Goal: Information Seeking & Learning: Learn about a topic

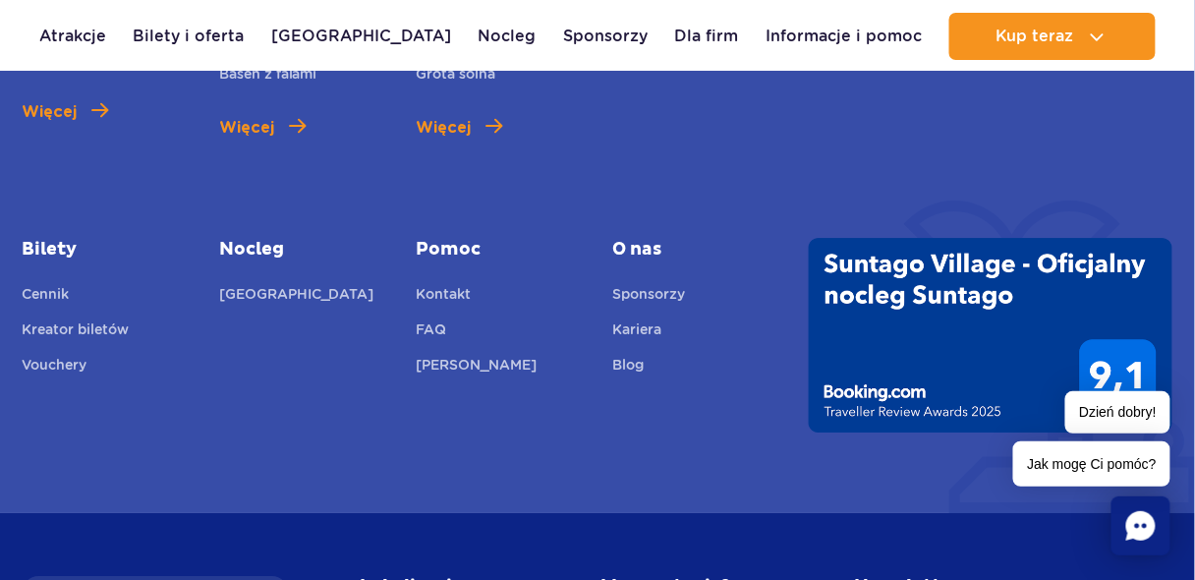
scroll to position [7338, 0]
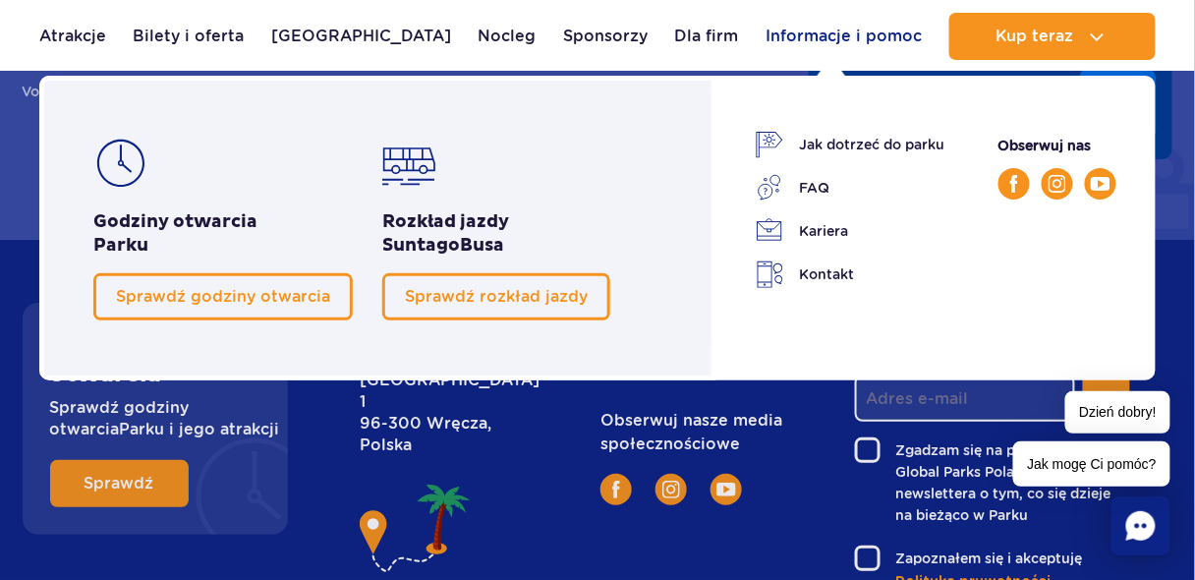
click at [832, 34] on link "Informacje i pomoc" at bounding box center [844, 36] width 156 height 47
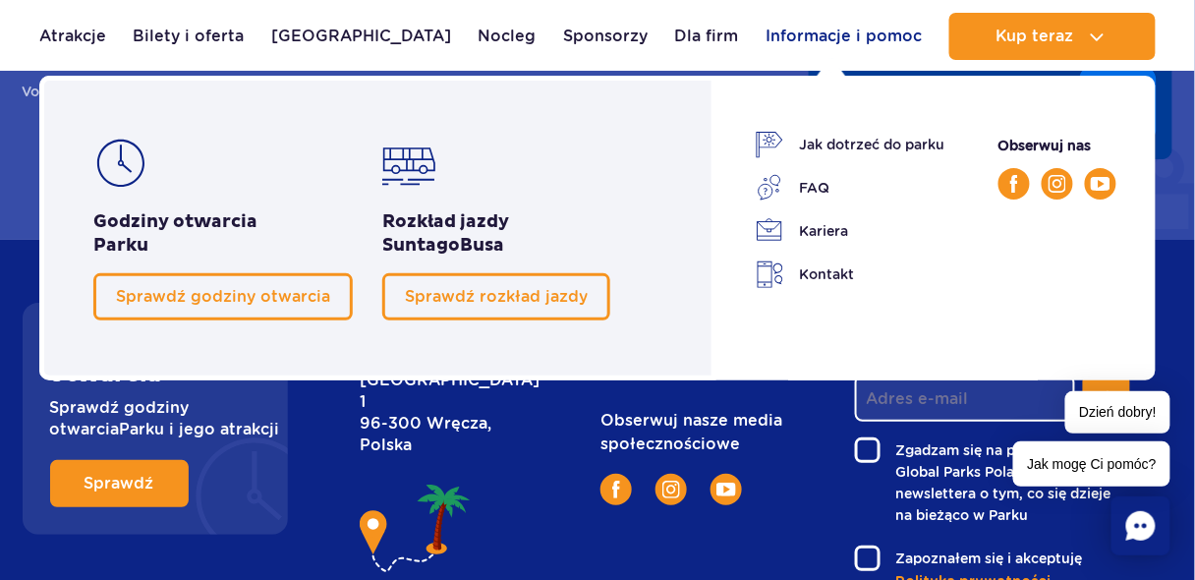
scroll to position [7391, 0]
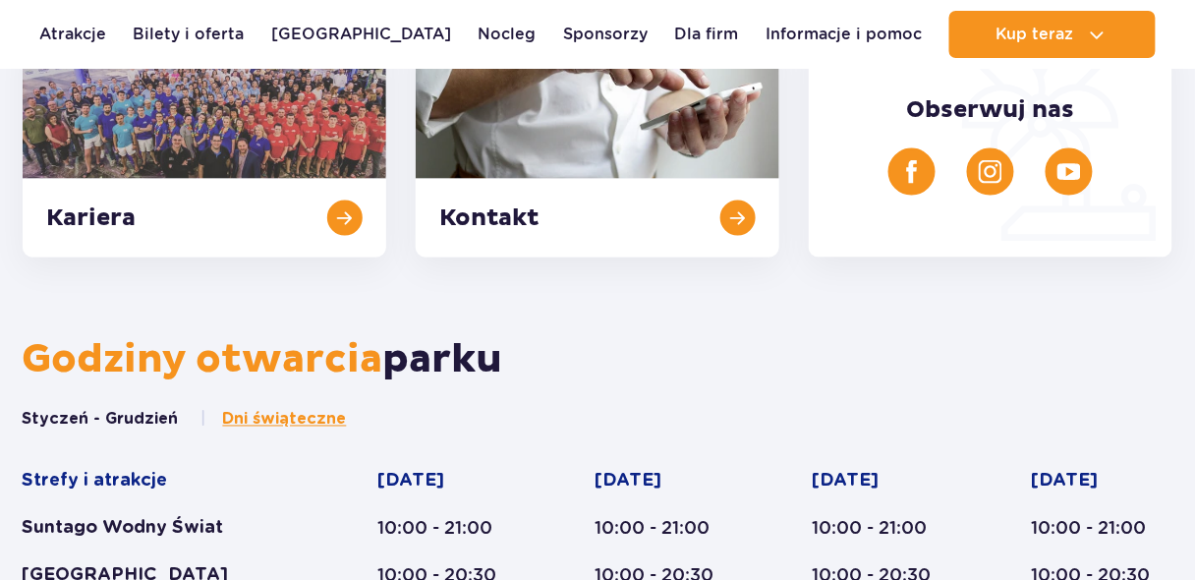
scroll to position [552, 0]
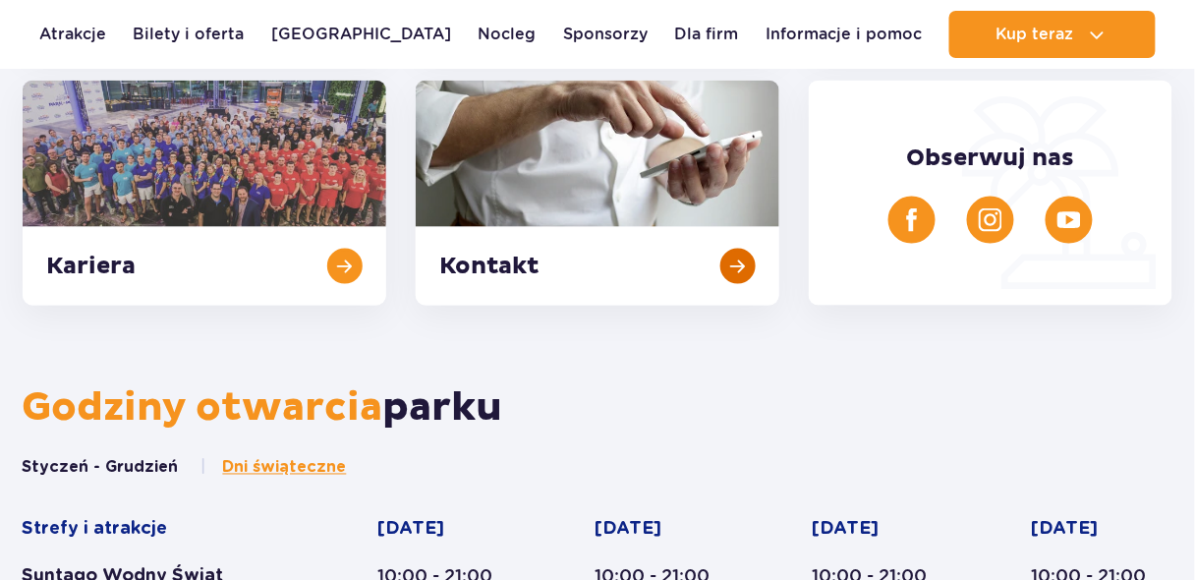
click at [740, 255] on link at bounding box center [598, 193] width 364 height 225
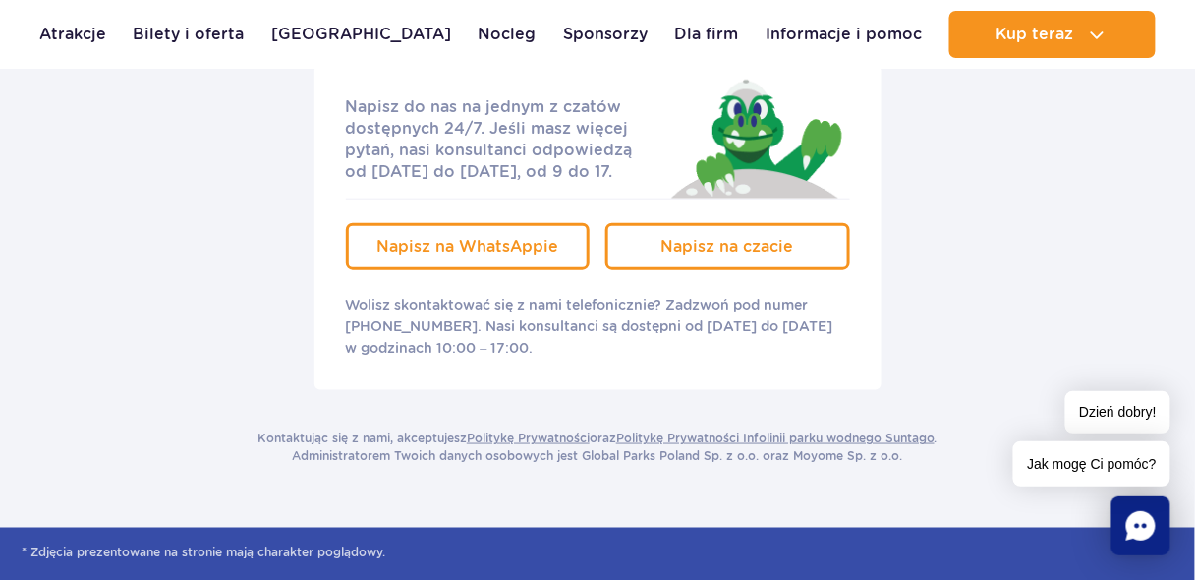
scroll to position [348, 0]
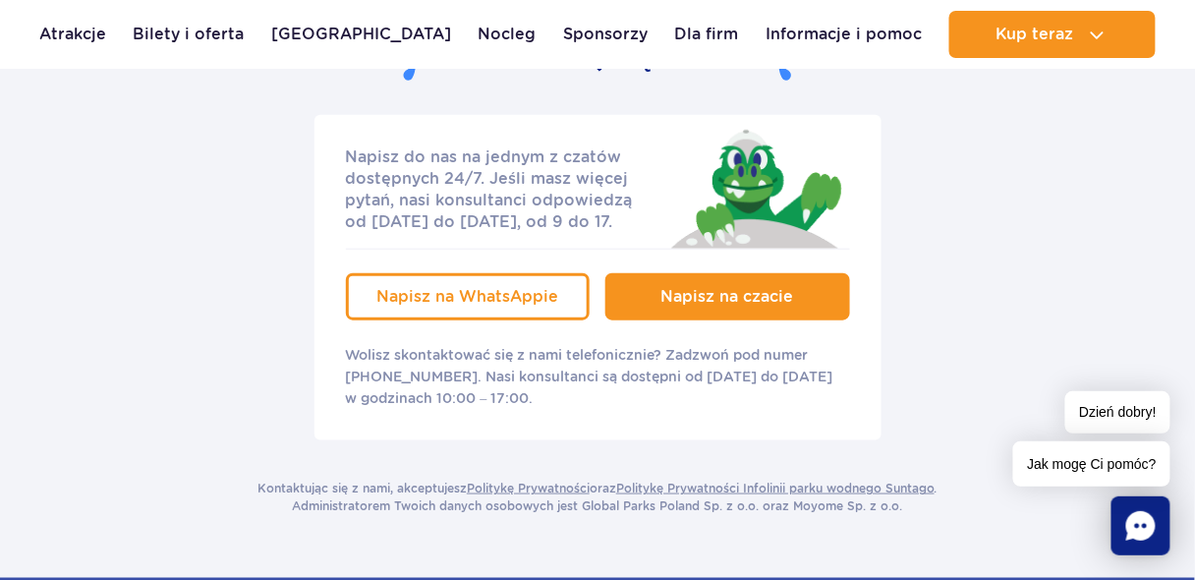
click at [695, 304] on span "Napisz na czacie" at bounding box center [728, 296] width 133 height 19
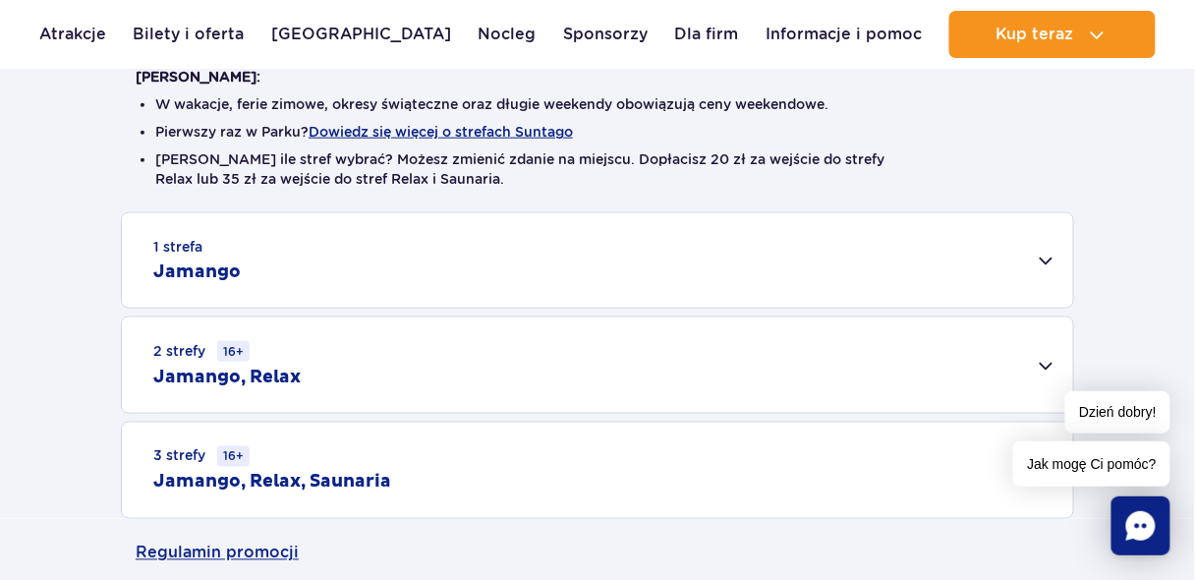
scroll to position [543, 0]
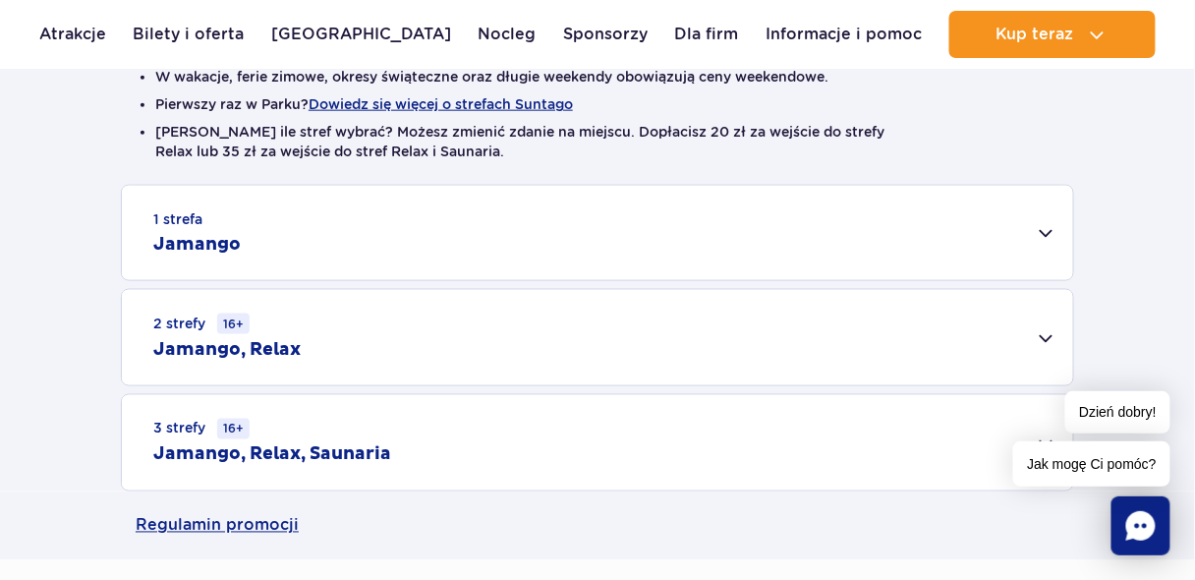
click at [1042, 238] on div "1 strefa Jamango" at bounding box center [598, 233] width 952 height 94
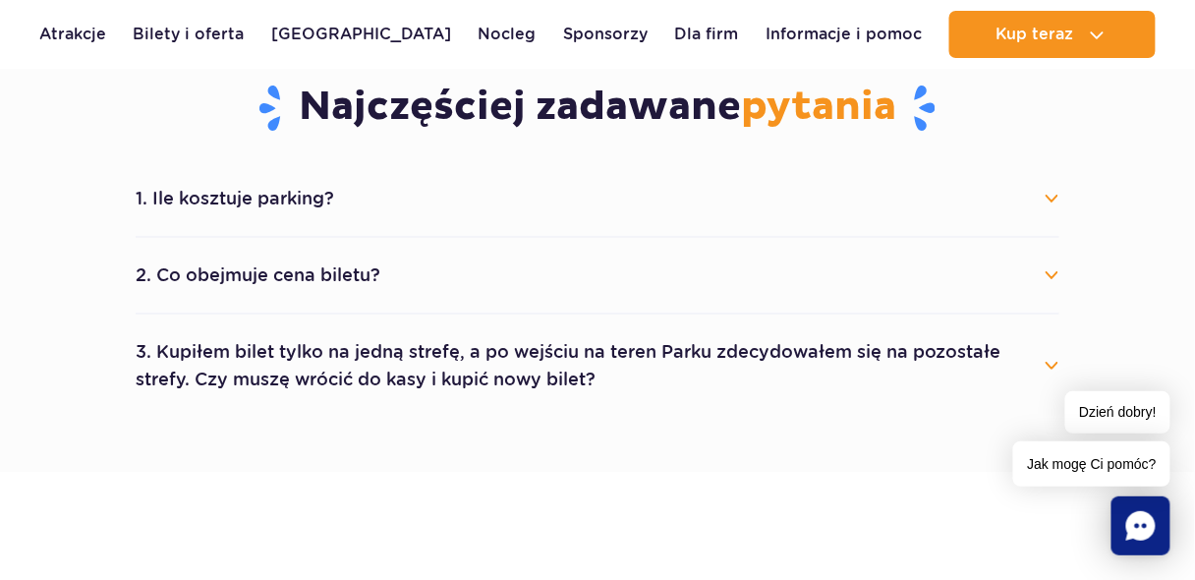
scroll to position [1880, 0]
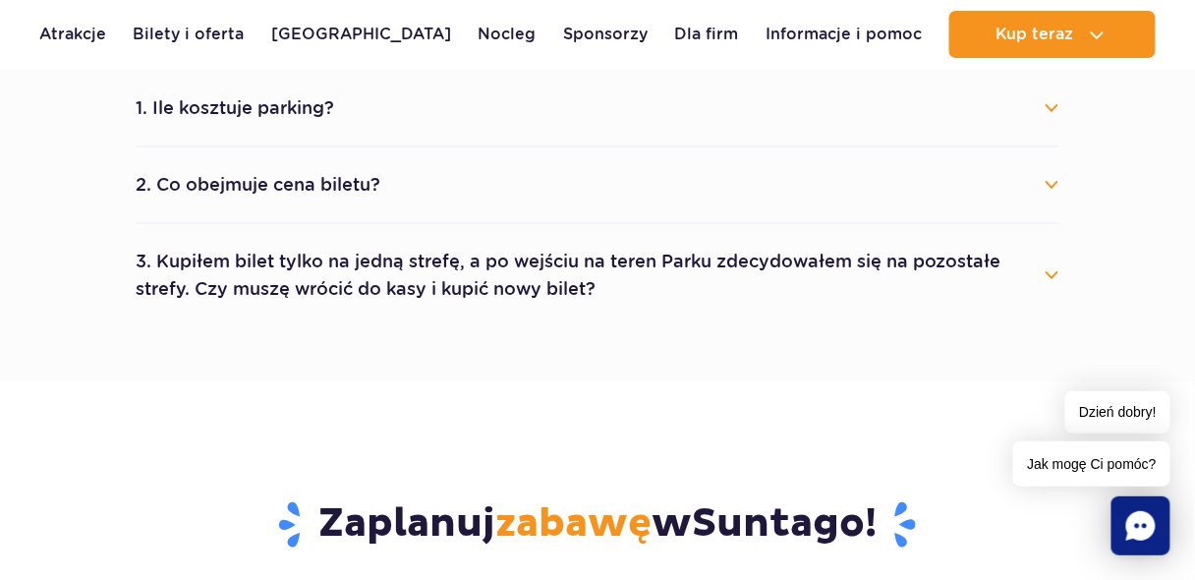
click at [1053, 177] on button "2. Co obejmuje cena biletu?" at bounding box center [598, 184] width 924 height 43
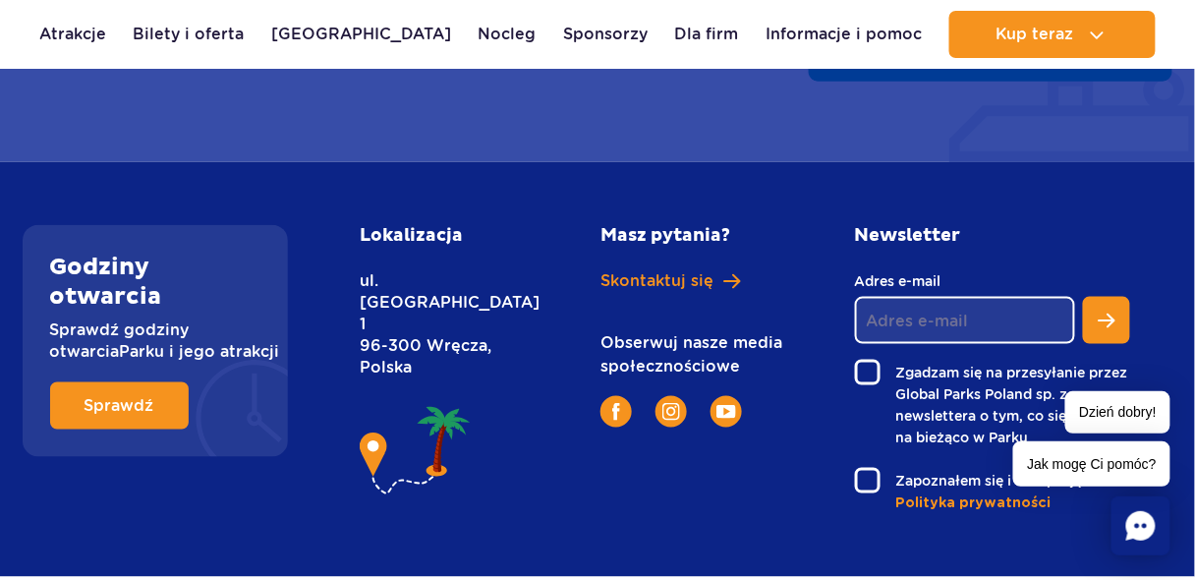
scroll to position [4193, 0]
